Goal: Find contact information: Obtain details needed to contact an individual or organization

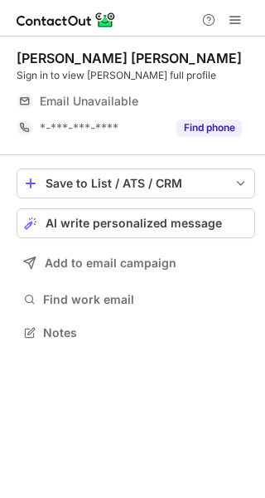
scroll to position [321, 265]
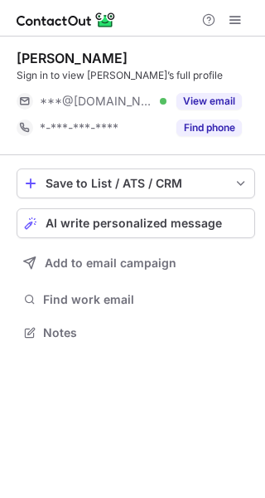
scroll to position [321, 265]
click at [224, 85] on div "[PERSON_NAME] Sign in to view [PERSON_NAME]’s full profile ***@[DOMAIN_NAME] Ve…" at bounding box center [136, 95] width 239 height 91
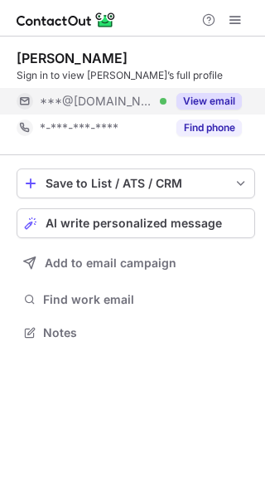
click at [225, 109] on button "View email" at bounding box center [210, 101] width 66 height 17
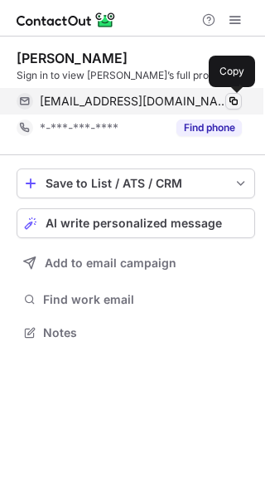
click at [235, 101] on span at bounding box center [233, 101] width 13 height 13
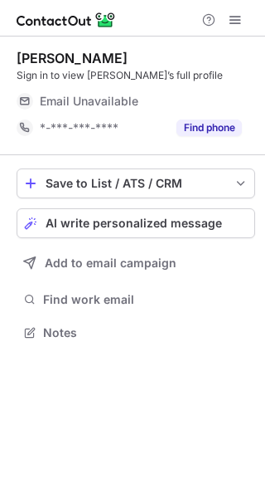
scroll to position [321, 265]
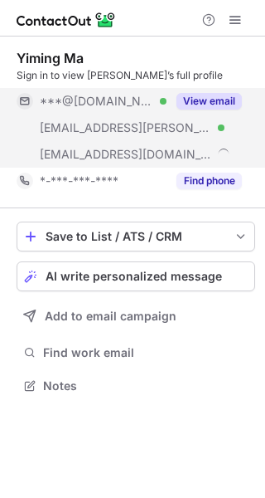
scroll to position [374, 265]
click at [226, 97] on button "View email" at bounding box center [210, 101] width 66 height 17
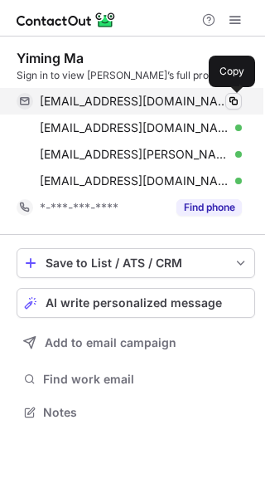
click at [232, 102] on span at bounding box center [233, 101] width 13 height 13
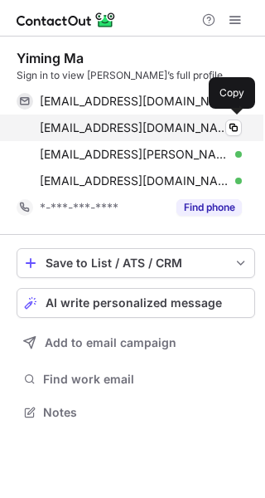
click at [233, 117] on div "yimingma100@gmail.com Verified Copy" at bounding box center [130, 127] width 226 height 27
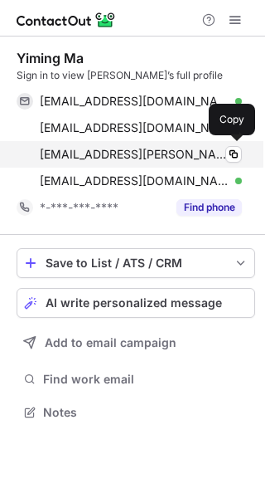
click at [234, 143] on div "yma.hba2011@ivey.ca Verified Copy" at bounding box center [130, 154] width 226 height 27
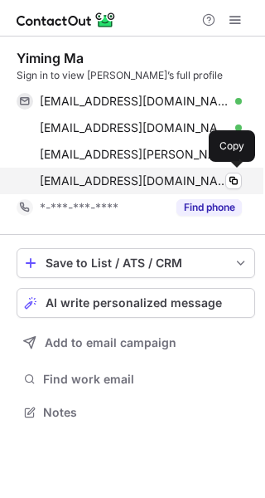
click at [233, 168] on div "yiming@harpercollins.com Verified Copy" at bounding box center [130, 181] width 226 height 27
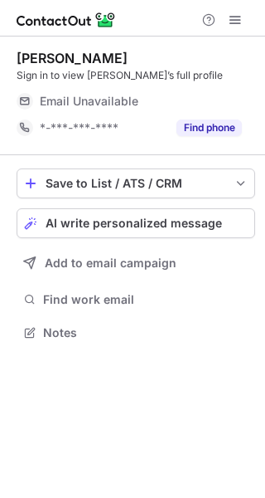
scroll to position [321, 265]
